Goal: Task Accomplishment & Management: Manage account settings

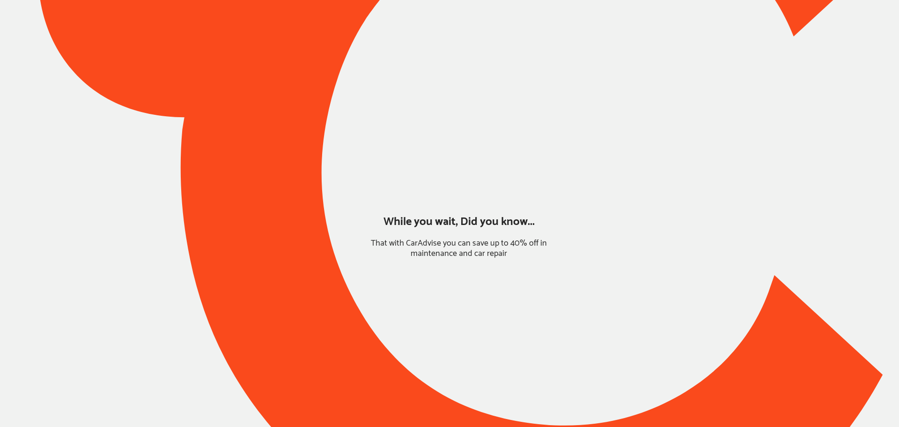
type input "*******"
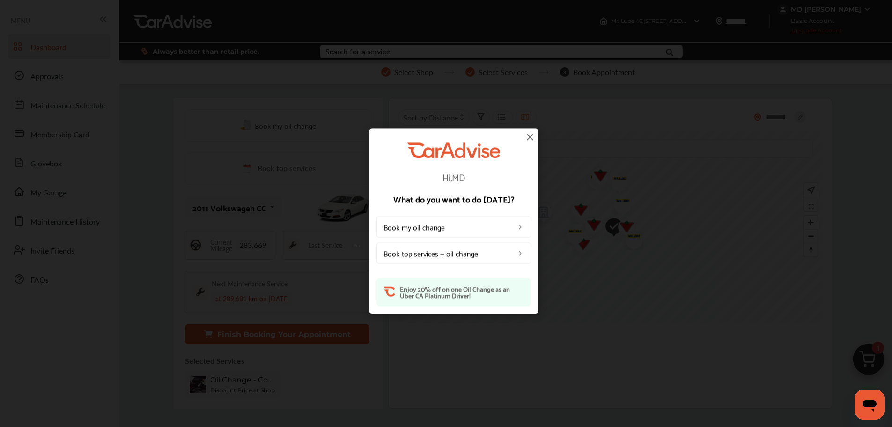
drag, startPoint x: 530, startPoint y: 144, endPoint x: 531, endPoint y: 133, distance: 10.8
click at [530, 144] on div "Hi, MD What do you want to do [DATE]? Book my oil change Book top services + oi…" at bounding box center [453, 223] width 155 height 163
click at [531, 133] on img at bounding box center [529, 136] width 11 height 11
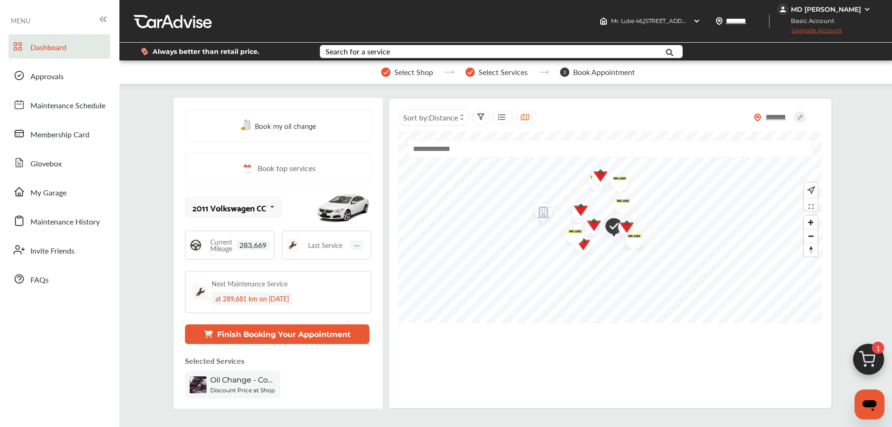
click at [841, 8] on div "MD [PERSON_NAME]" at bounding box center [826, 9] width 70 height 8
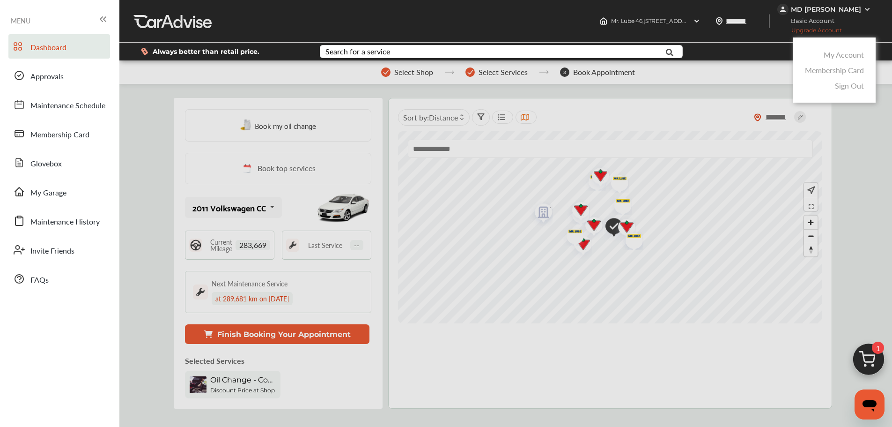
click at [844, 57] on link "My Account" at bounding box center [844, 54] width 40 height 11
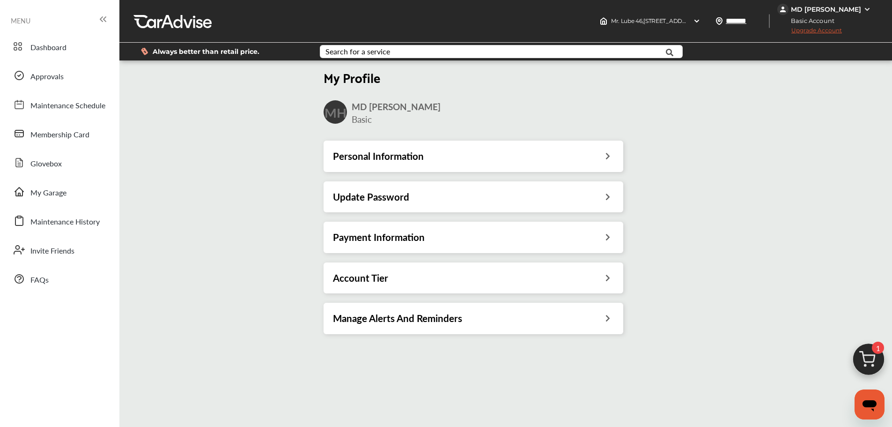
drag, startPoint x: 347, startPoint y: 225, endPoint x: 344, endPoint y: 231, distance: 7.3
click at [344, 231] on div "Payment Information" at bounding box center [474, 236] width 300 height 31
click at [335, 243] on h3 "Payment Information" at bounding box center [379, 237] width 92 height 12
